Goal: Task Accomplishment & Management: Manage account settings

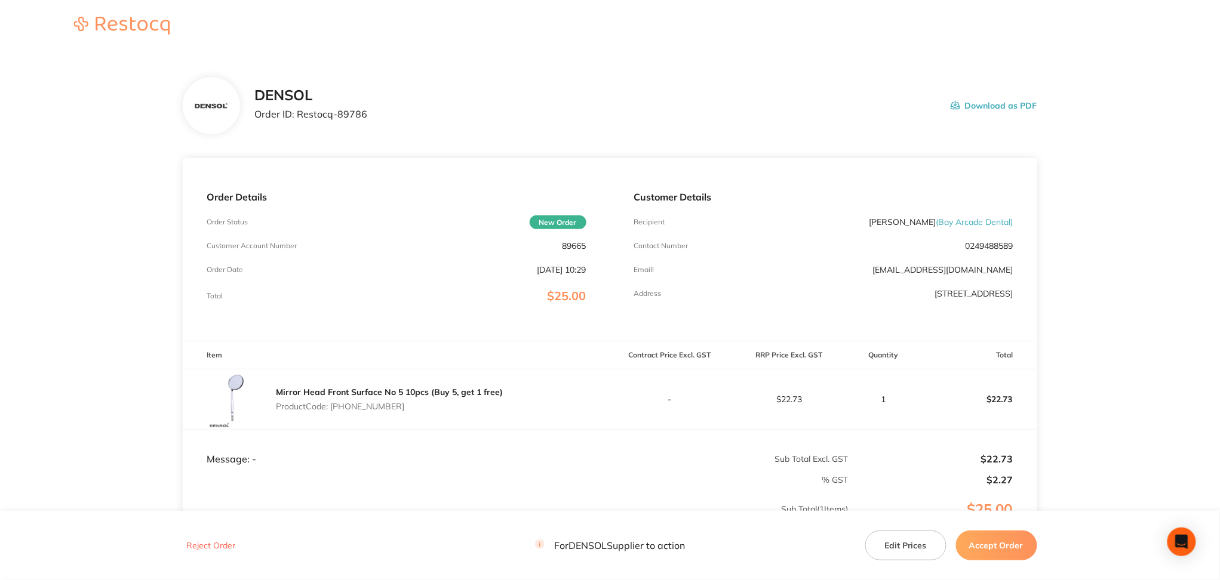
click at [999, 105] on button "Download as PDF" at bounding box center [994, 105] width 87 height 37
drag, startPoint x: 368, startPoint y: 107, endPoint x: 256, endPoint y: 116, distance: 112.7
click at [256, 116] on div "DENSOL Order ID: Restocq- 89786 Download as PDF" at bounding box center [645, 105] width 782 height 37
copy p "Order ID: Restocq- 89786"
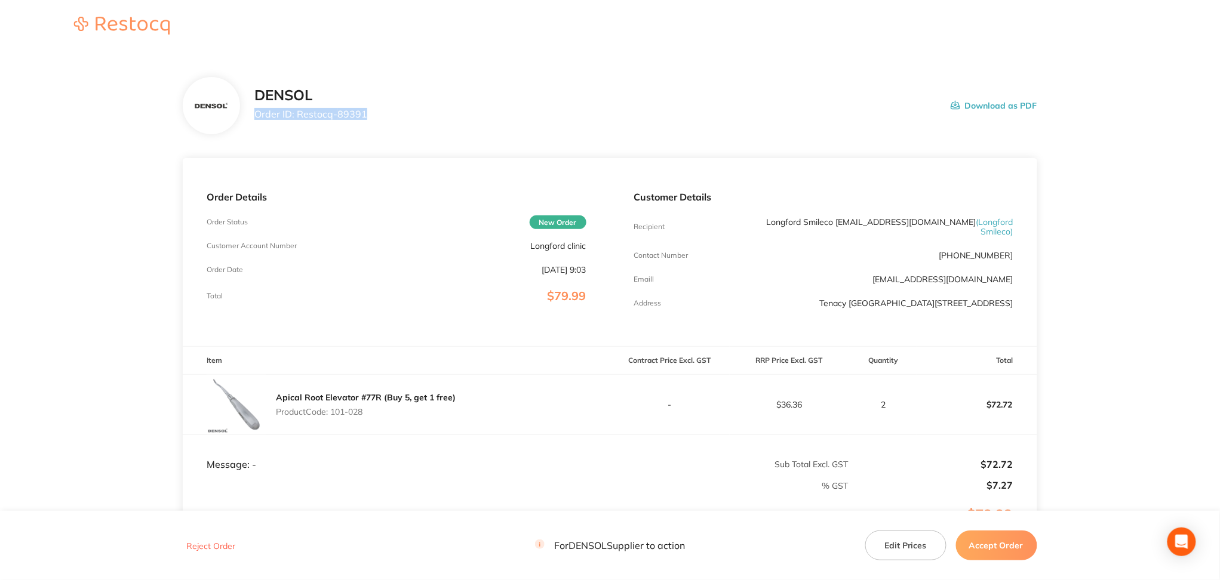
drag, startPoint x: 371, startPoint y: 112, endPoint x: 253, endPoint y: 113, distance: 118.2
click at [253, 113] on div "DENSOL Order ID: Restocq- 89391 Download as PDF" at bounding box center [610, 105] width 854 height 57
copy p "Order ID: Restocq- 89391"
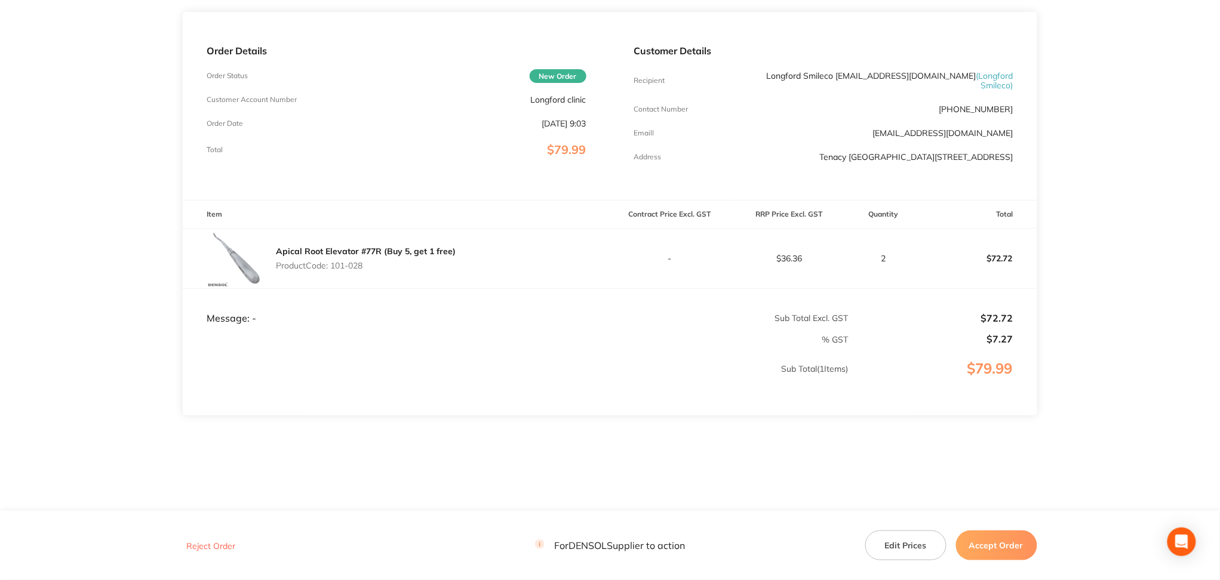
scroll to position [155, 0]
click at [1016, 556] on button "Accept Order" at bounding box center [996, 546] width 81 height 30
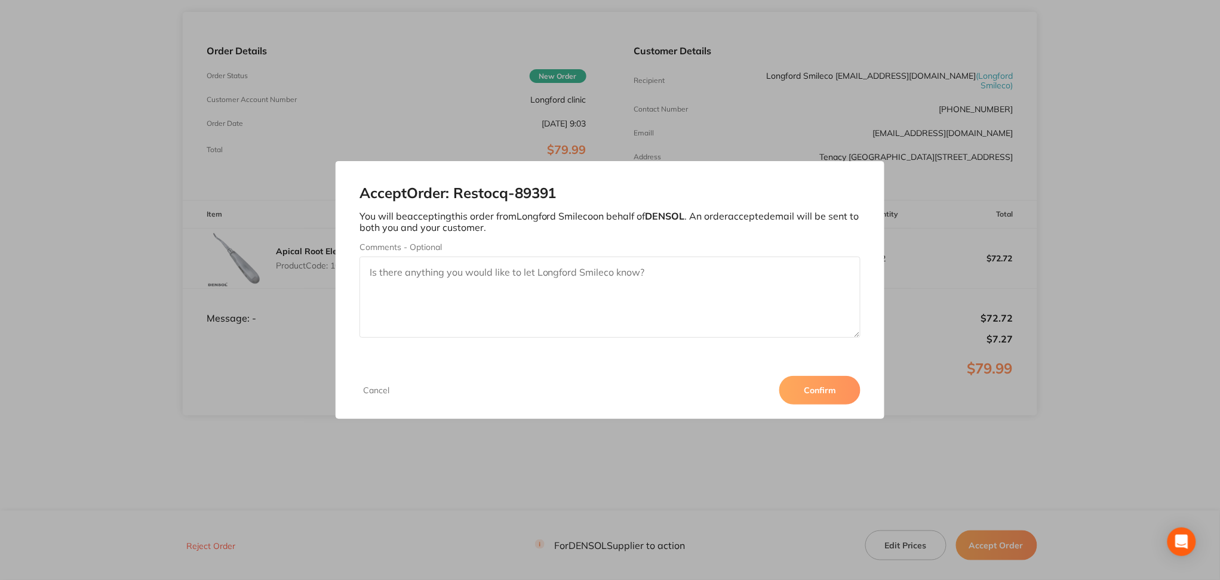
click at [808, 396] on button "Confirm" at bounding box center [819, 390] width 81 height 29
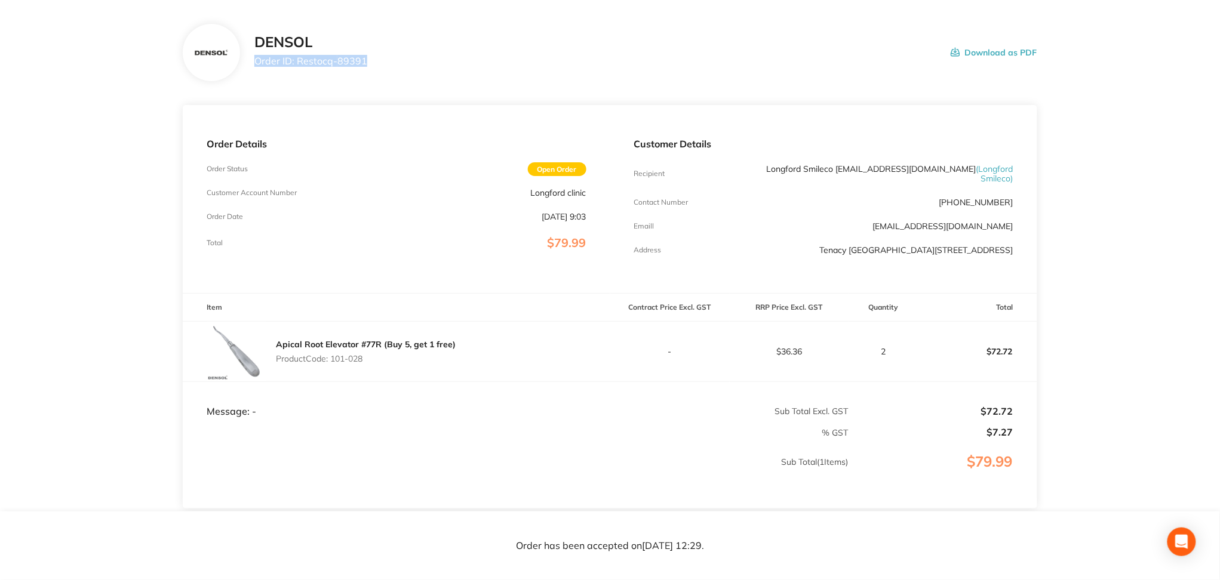
scroll to position [54, 0]
drag, startPoint x: 894, startPoint y: 164, endPoint x: 1019, endPoint y: 172, distance: 125.1
click at [1019, 172] on div "Customer Details Recipient Longford Smileco [EMAIL_ADDRESS][DOMAIN_NAME] ( Long…" at bounding box center [823, 198] width 427 height 188
copy p "@[DOMAIN_NAME]"
drag, startPoint x: 784, startPoint y: 250, endPoint x: 1016, endPoint y: 259, distance: 231.8
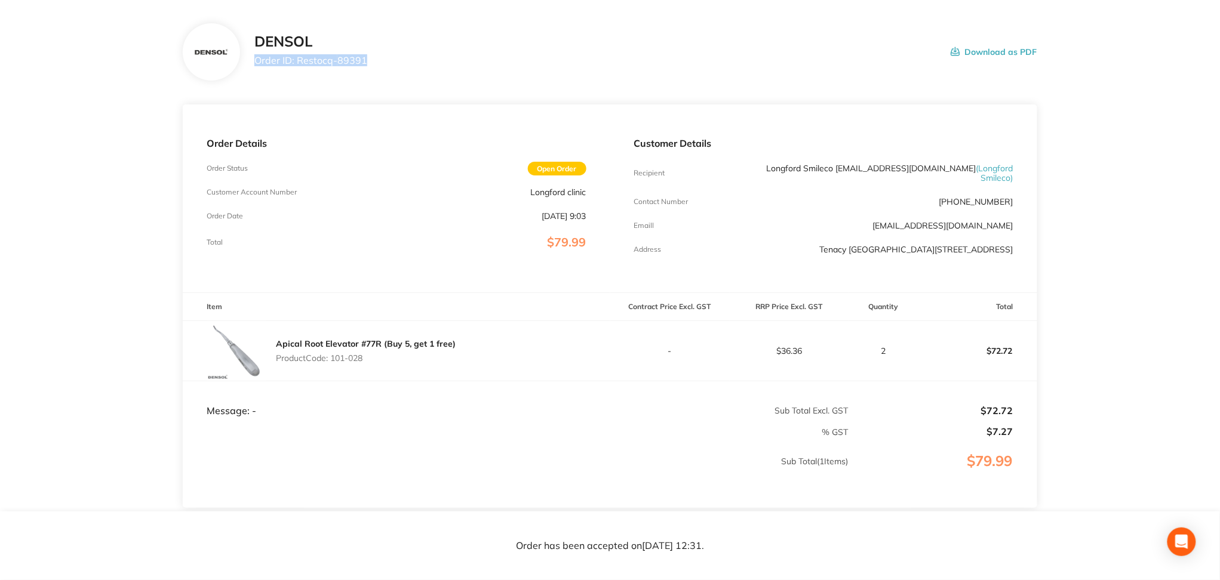
click at [1016, 259] on div "Customer Details Recipient Longford Smileco [EMAIL_ADDRESS][DOMAIN_NAME] ( Long…" at bounding box center [823, 198] width 427 height 188
copy p "Tenacy [GEOGRAPHIC_DATA][STREET_ADDRESS]"
drag, startPoint x: 366, startPoint y: 66, endPoint x: 256, endPoint y: 60, distance: 110.6
click at [256, 60] on div "DENSOL Order ID: Restocq- 89391 Download as PDF" at bounding box center [645, 51] width 782 height 37
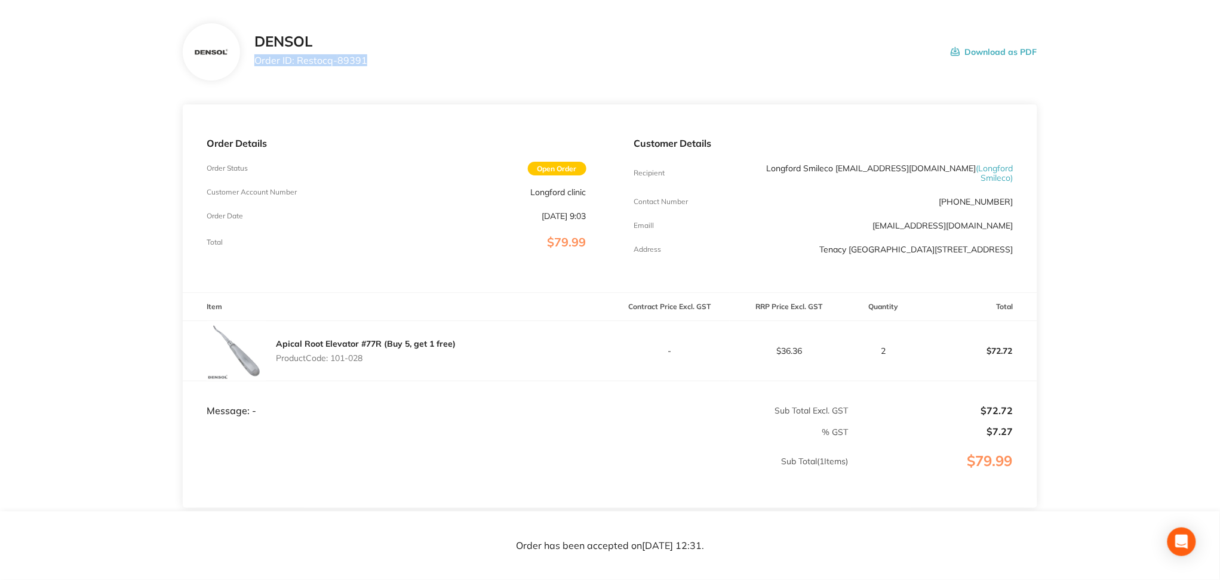
copy p "Order ID: Restocq- 89391"
click at [981, 49] on button "Download as PDF" at bounding box center [994, 51] width 87 height 37
drag, startPoint x: 1015, startPoint y: 225, endPoint x: 866, endPoint y: 228, distance: 148.7
click at [866, 228] on div "Customer Details Recipient Longford Smileco [EMAIL_ADDRESS][DOMAIN_NAME] ( Long…" at bounding box center [823, 198] width 427 height 188
copy link "[EMAIL_ADDRESS][DOMAIN_NAME]"
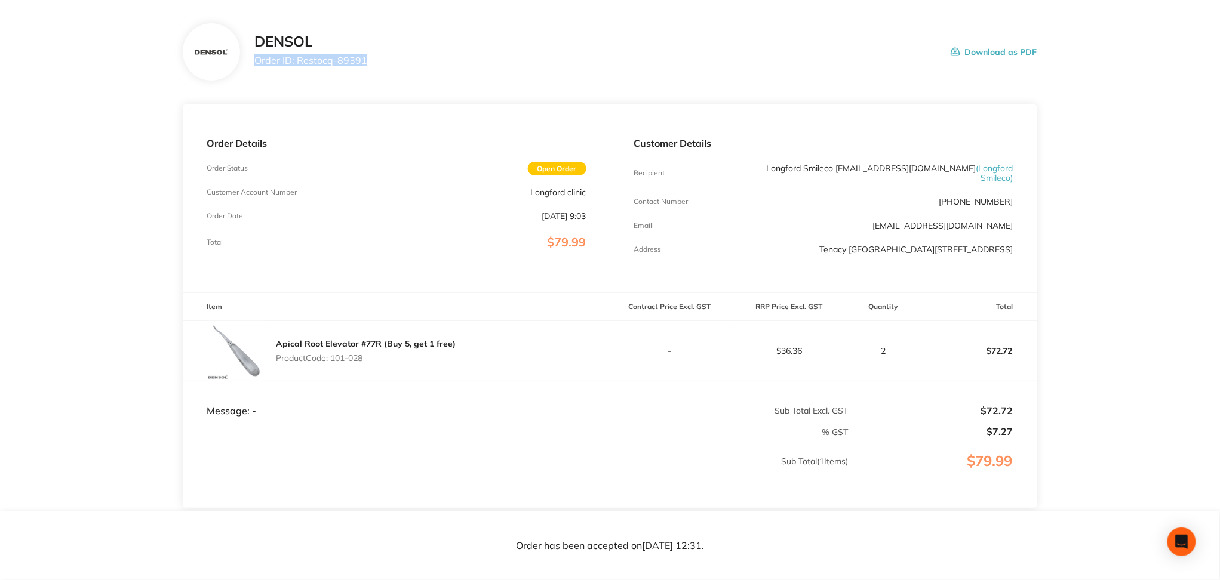
click at [873, 228] on link "[EMAIL_ADDRESS][DOMAIN_NAME]" at bounding box center [943, 225] width 140 height 11
